Goal: Find contact information: Find contact information

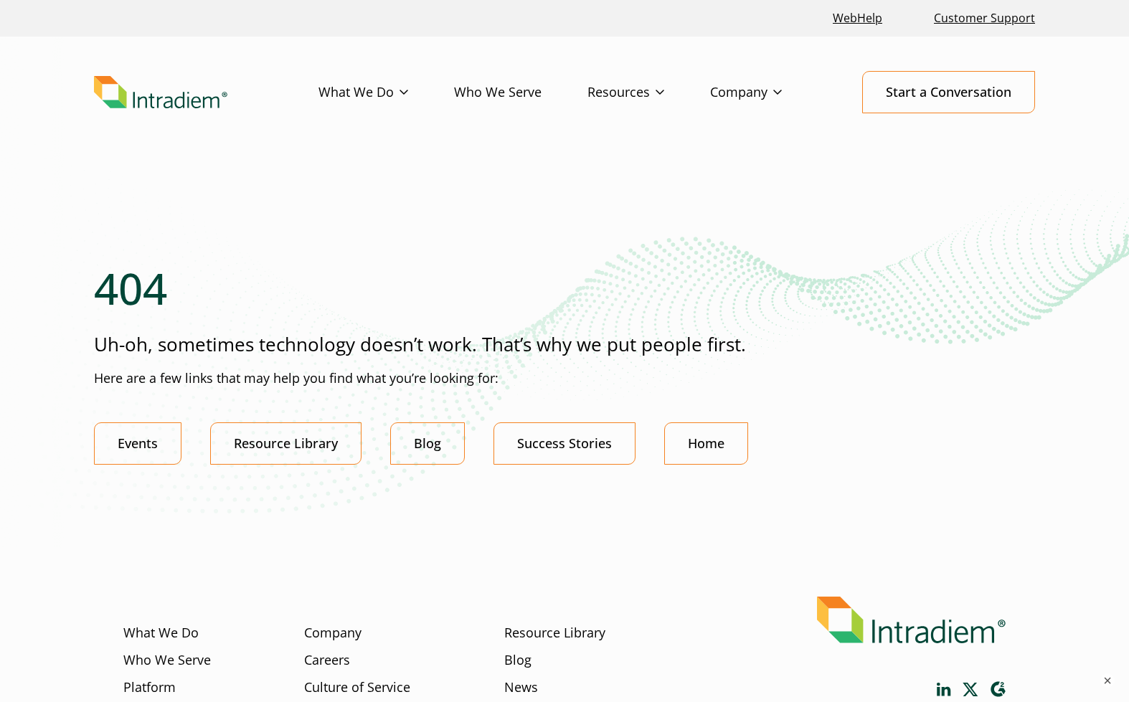
scroll to position [207, 0]
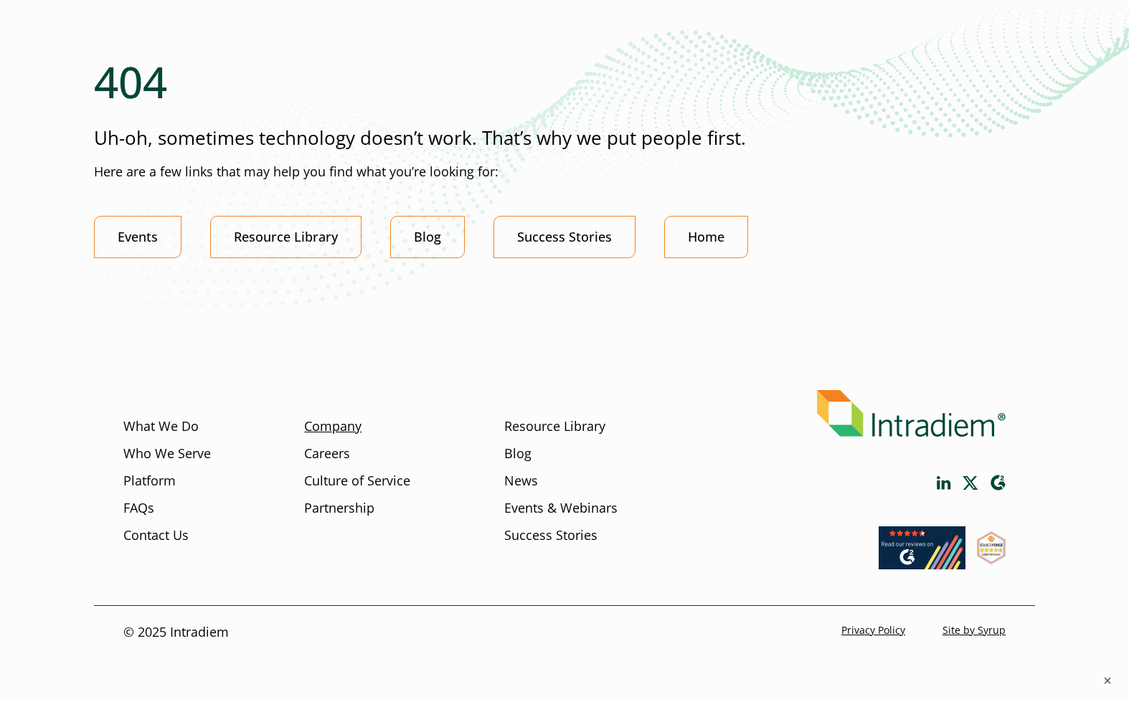
click at [339, 426] on link "Company" at bounding box center [332, 426] width 57 height 19
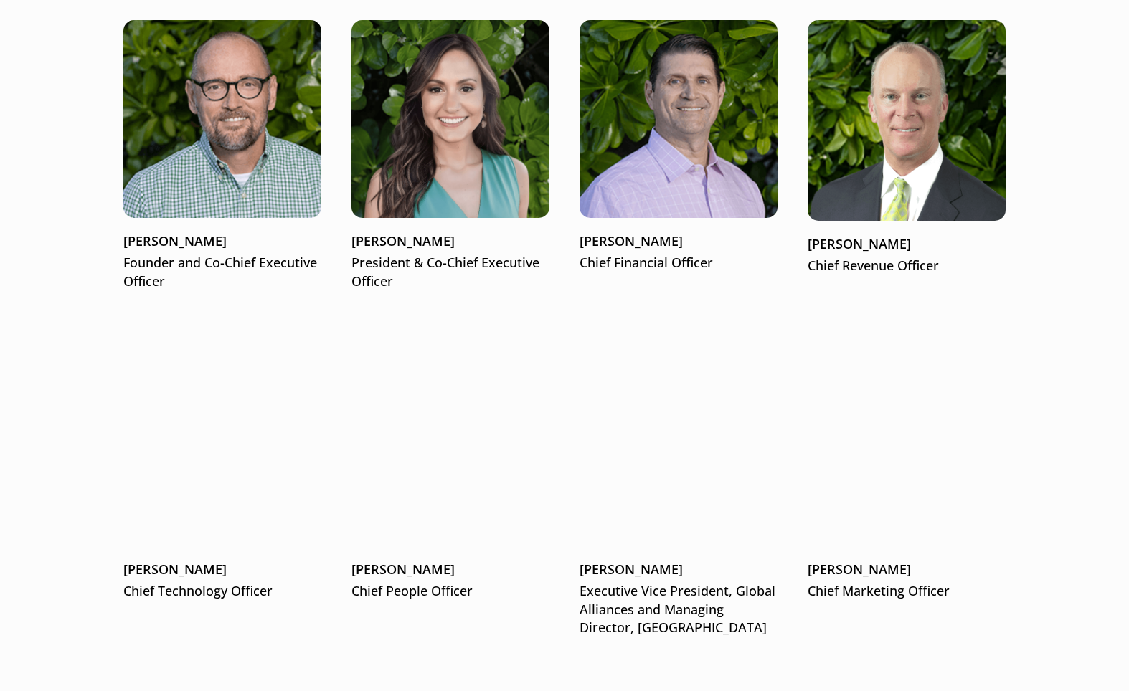
scroll to position [1939, 0]
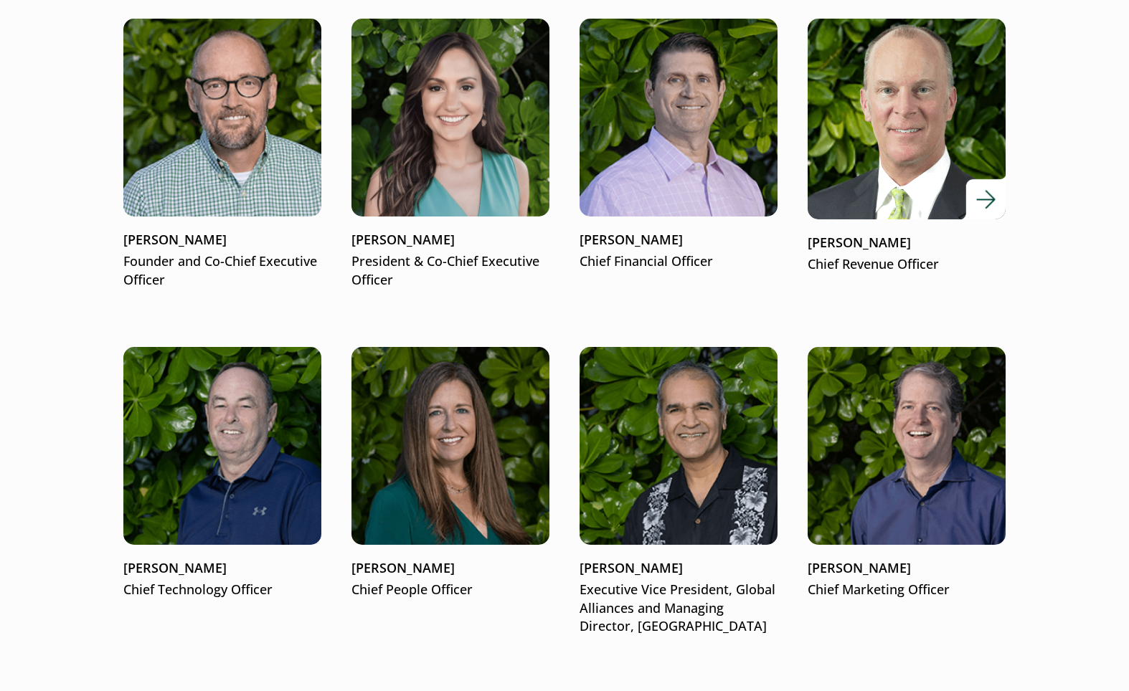
click at [836, 258] on p "Chief Revenue Officer" at bounding box center [907, 264] width 198 height 19
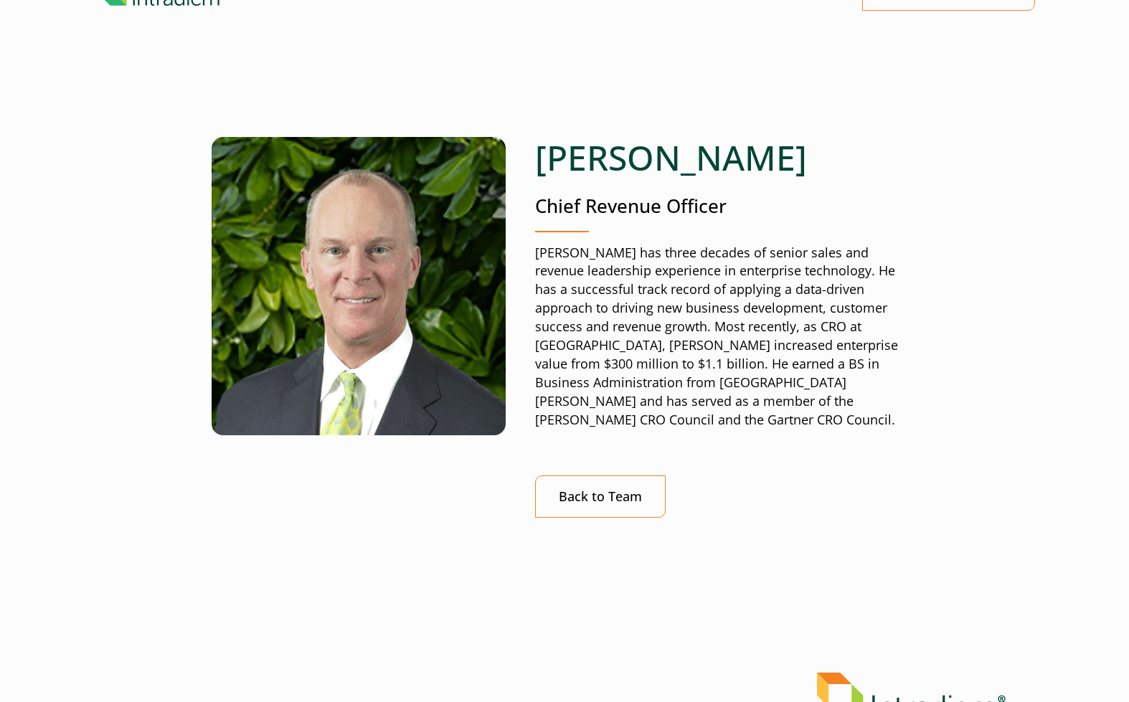
scroll to position [104, 0]
